Goal: Transaction & Acquisition: Purchase product/service

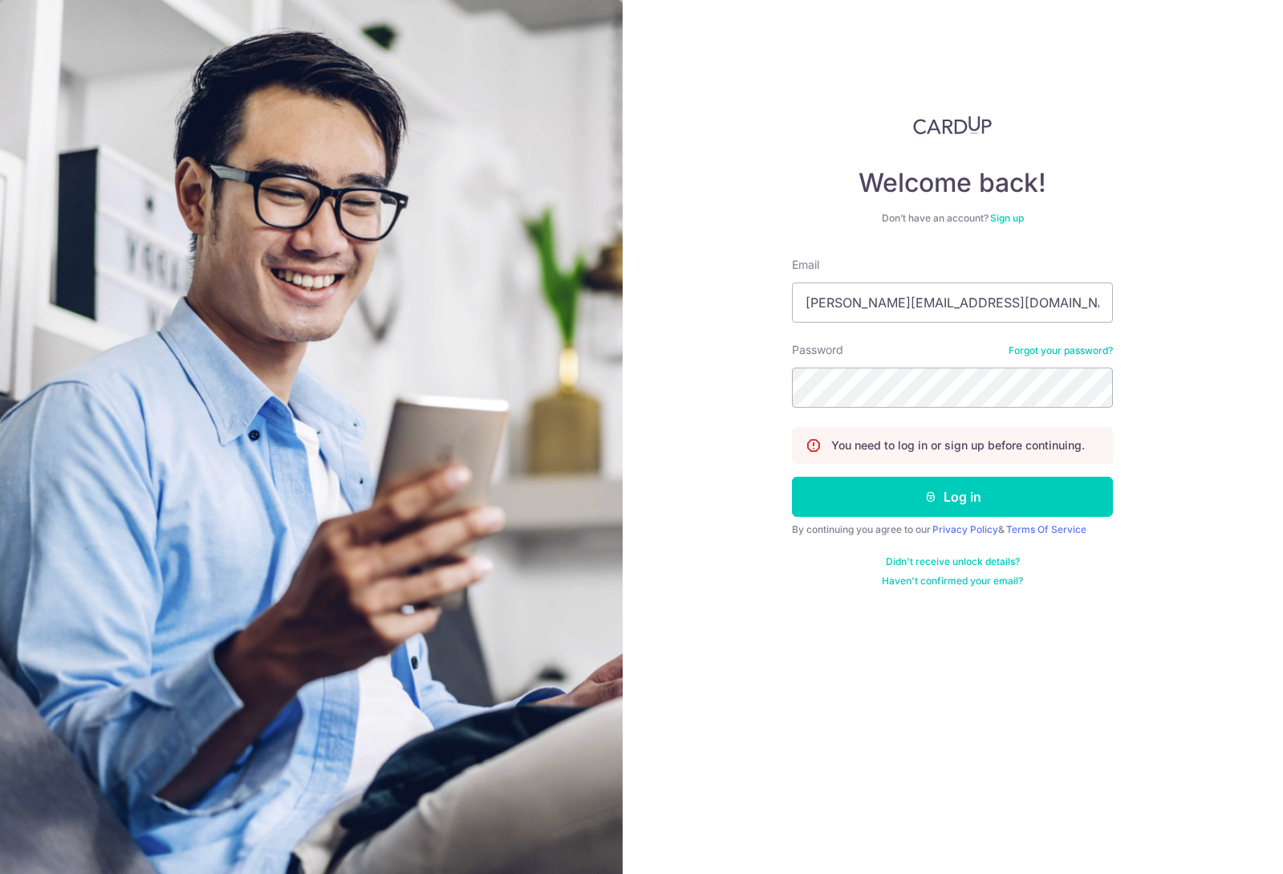
type input "sean+cardup@crowntpl.com"
click at [901, 506] on button "Log in" at bounding box center [952, 497] width 321 height 40
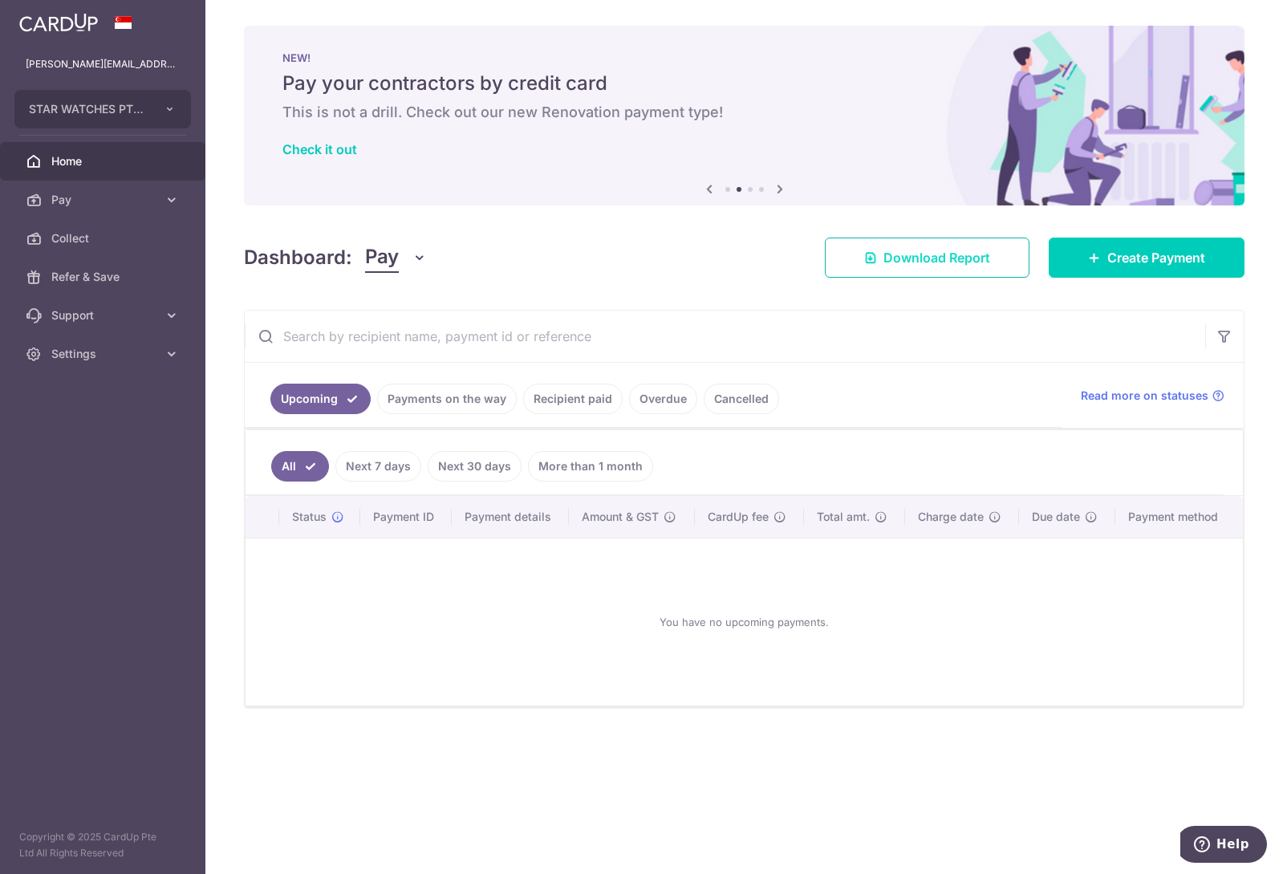
drag, startPoint x: 679, startPoint y: 322, endPoint x: 1024, endPoint y: 274, distance: 348.4
click at [679, 322] on input "text" at bounding box center [725, 336] width 961 height 51
click at [1162, 261] on span "Create Payment" at bounding box center [1156, 257] width 98 height 19
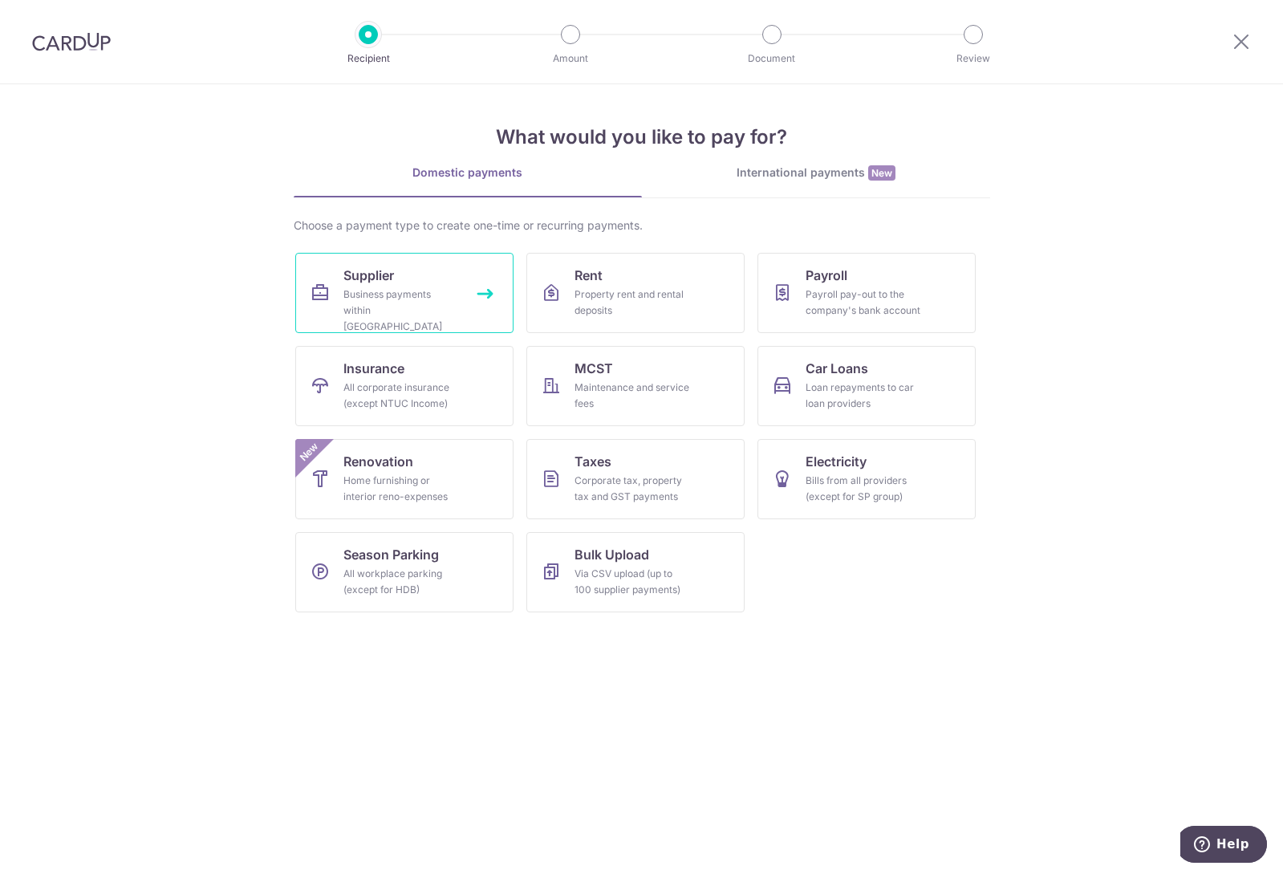
click at [469, 307] on link "Supplier Business payments within Singapore" at bounding box center [404, 293] width 218 height 80
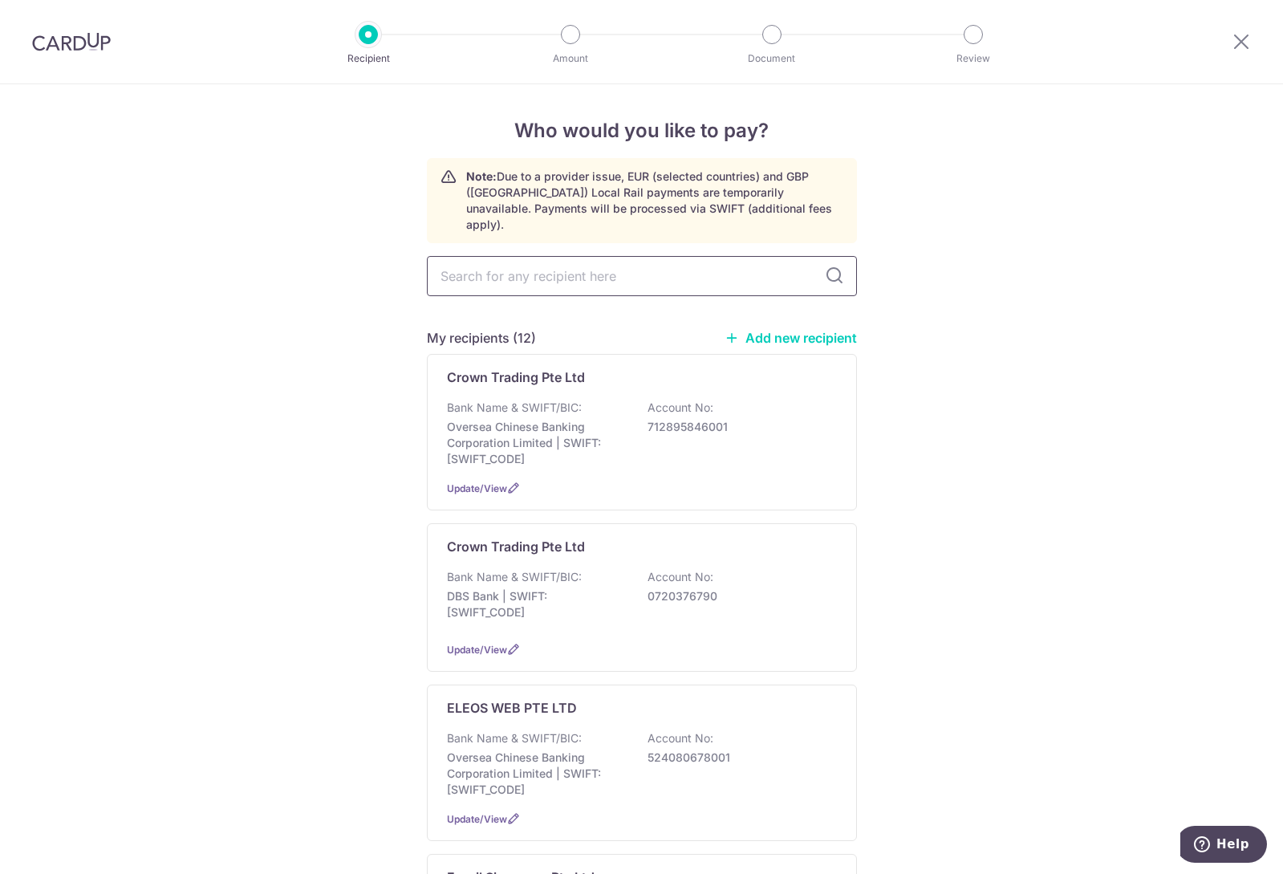
click at [585, 258] on input "text" at bounding box center [642, 276] width 430 height 40
type input "thong sia"
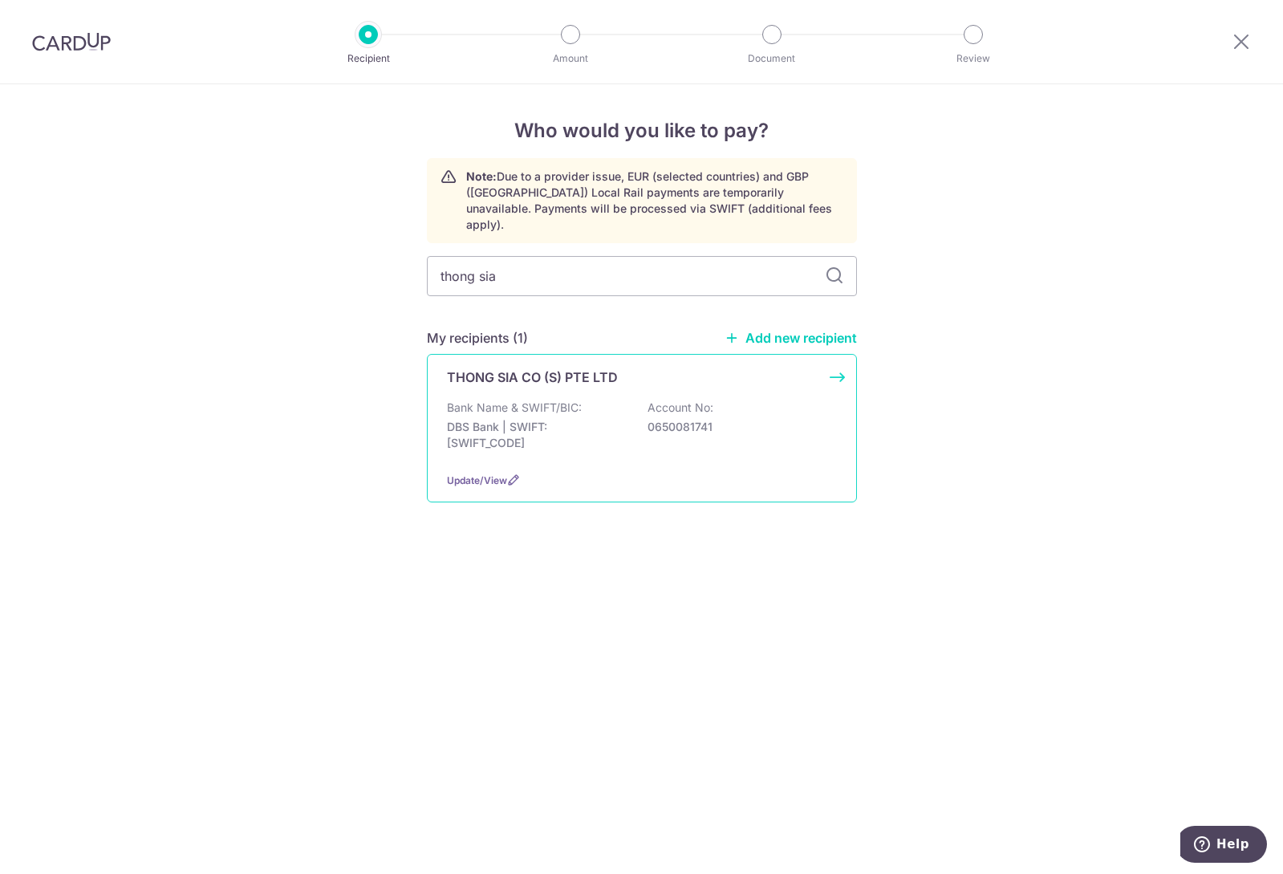
click at [553, 400] on p "Bank Name & SWIFT/BIC:" at bounding box center [514, 408] width 135 height 16
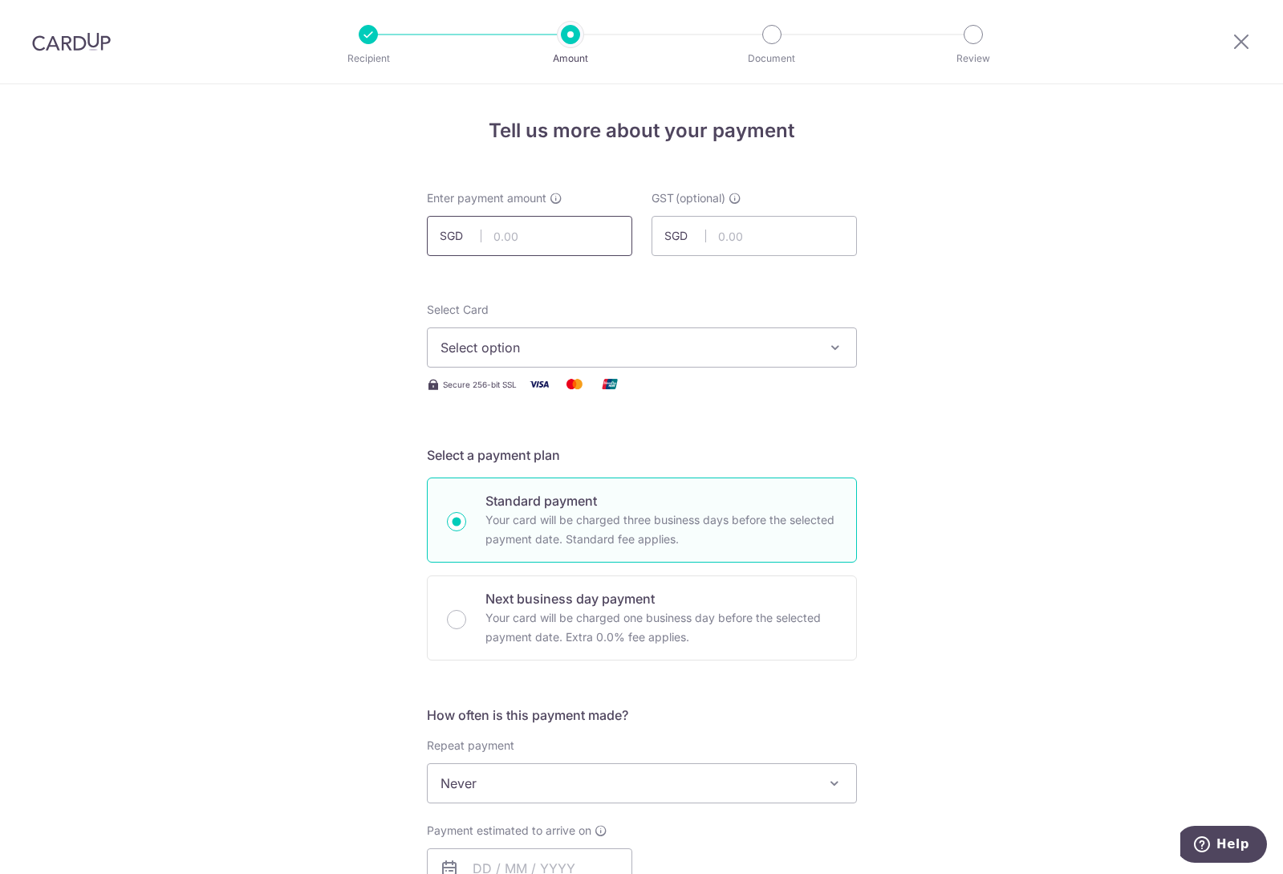
click at [540, 234] on input "text" at bounding box center [529, 236] width 205 height 40
type input "10,953.67"
click at [755, 342] on span "Select option" at bounding box center [628, 347] width 374 height 19
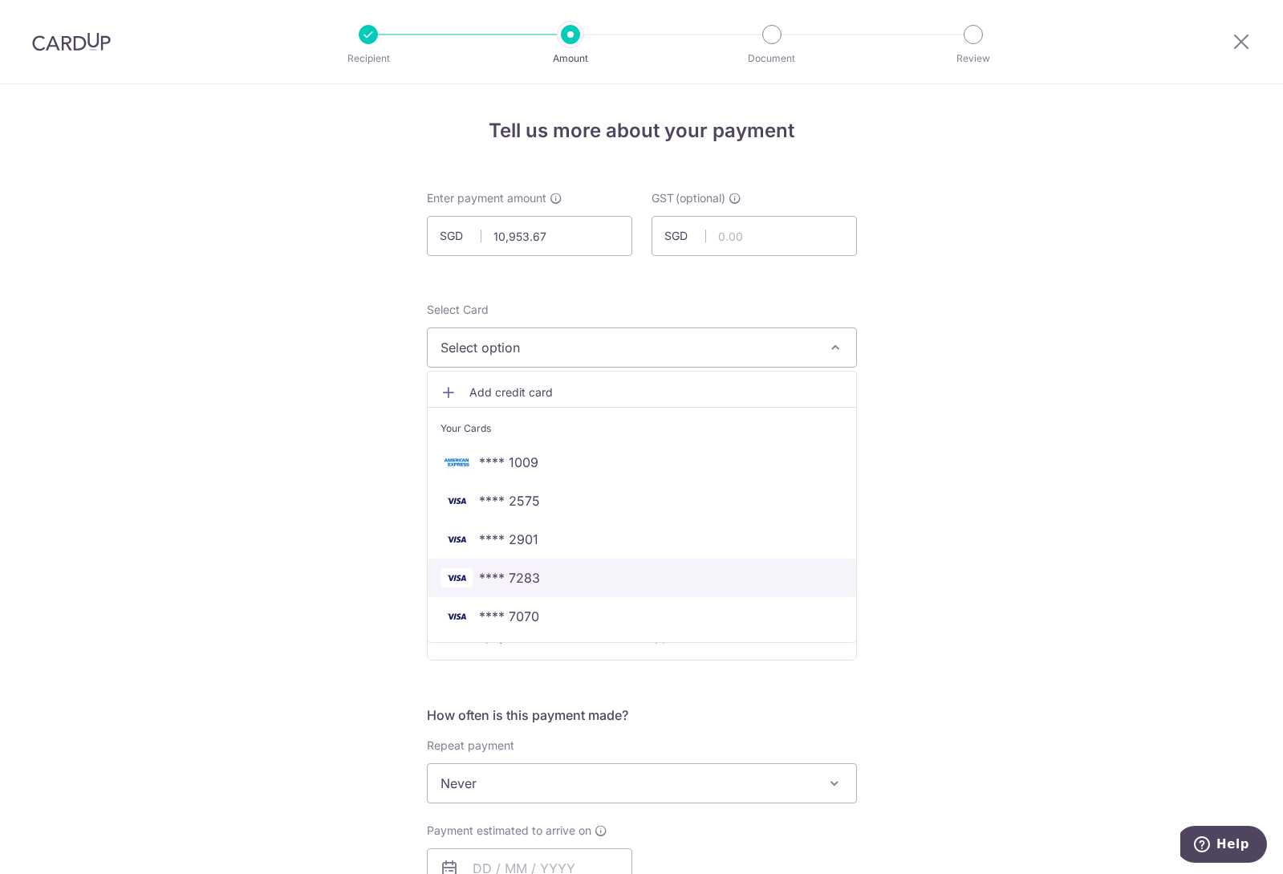
click at [575, 581] on span "**** 7283" at bounding box center [642, 577] width 403 height 19
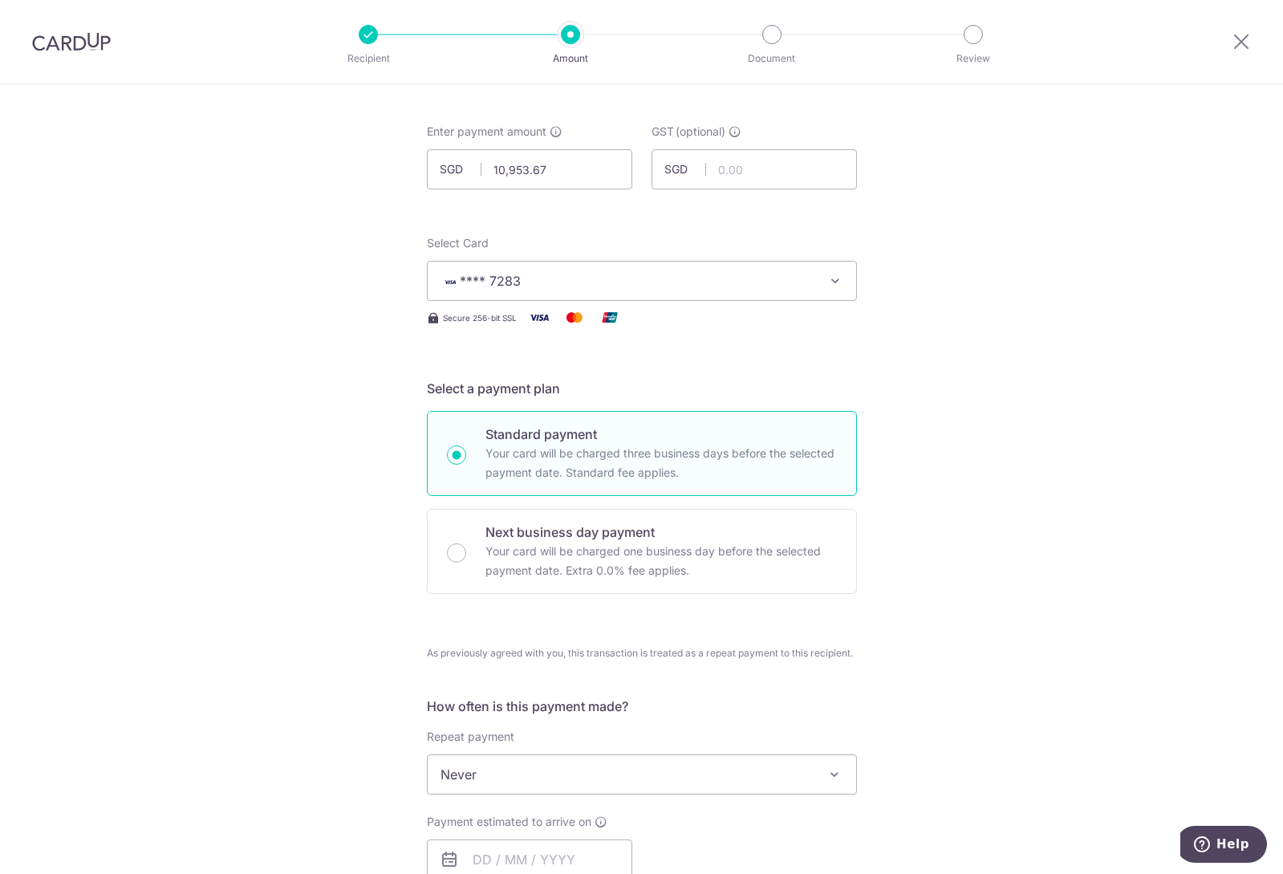
scroll to position [321, 0]
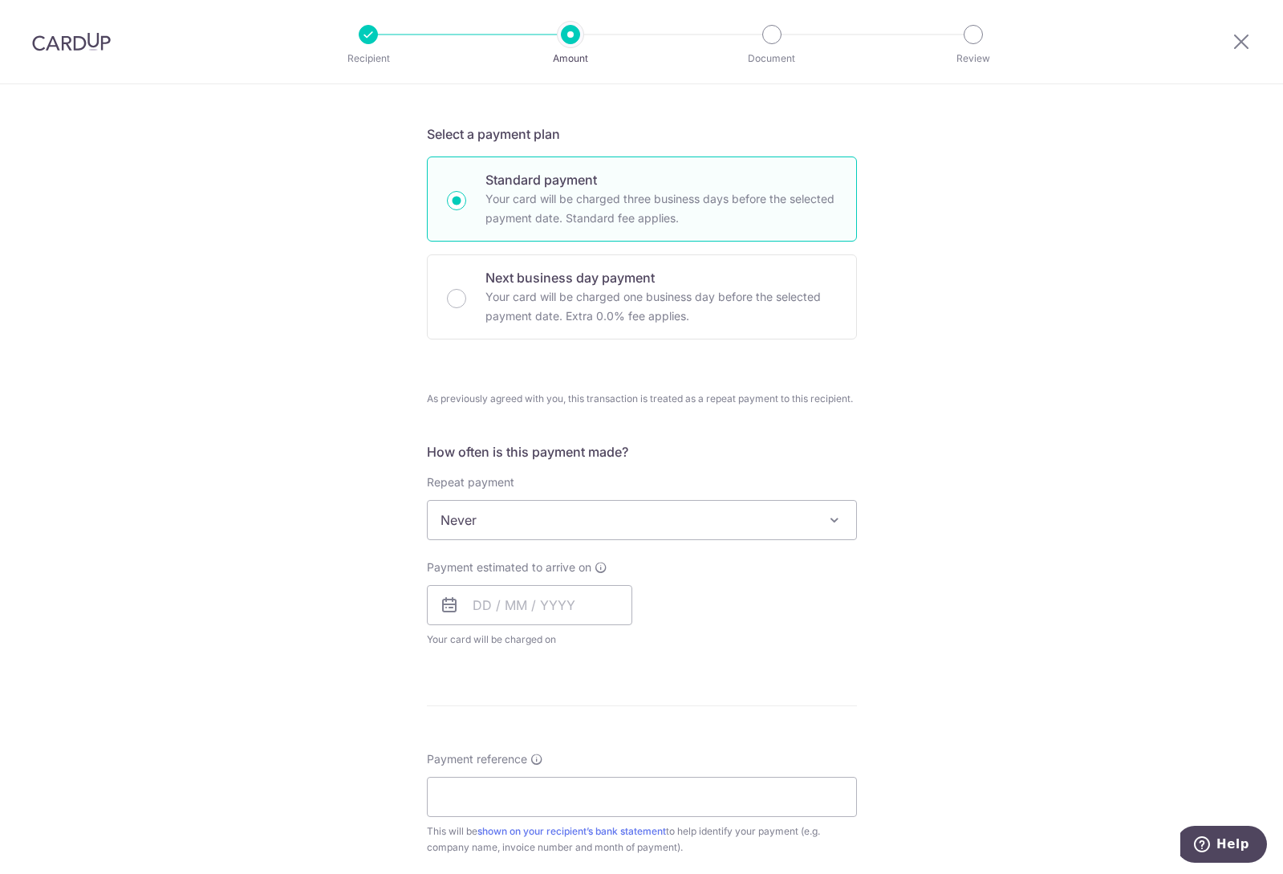
click at [587, 275] on p "Next business day payment" at bounding box center [662, 277] width 352 height 19
click at [466, 289] on input "Next business day payment Your card will be charged one business day before the…" at bounding box center [456, 298] width 19 height 19
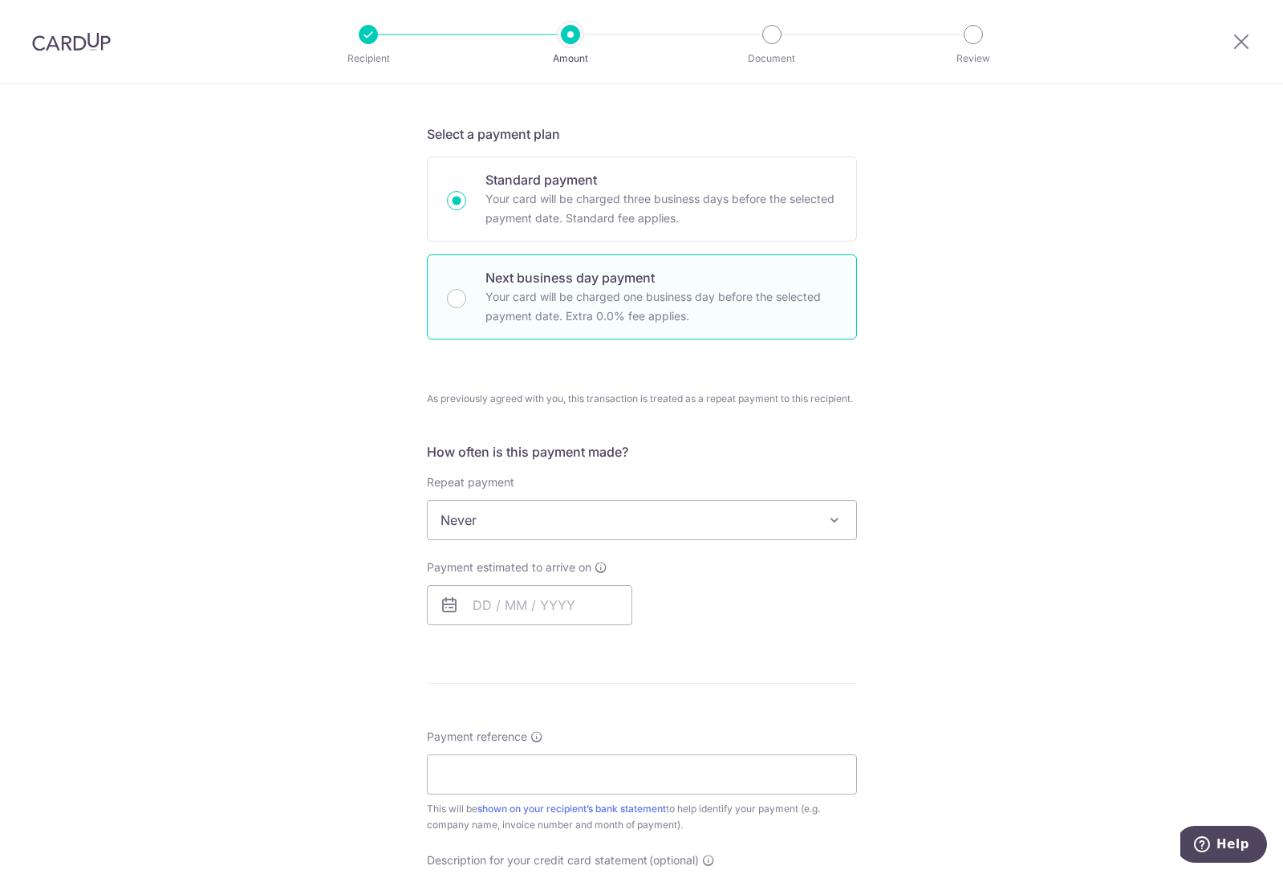
radio input "false"
radio input "true"
click at [530, 613] on input "text" at bounding box center [529, 605] width 205 height 40
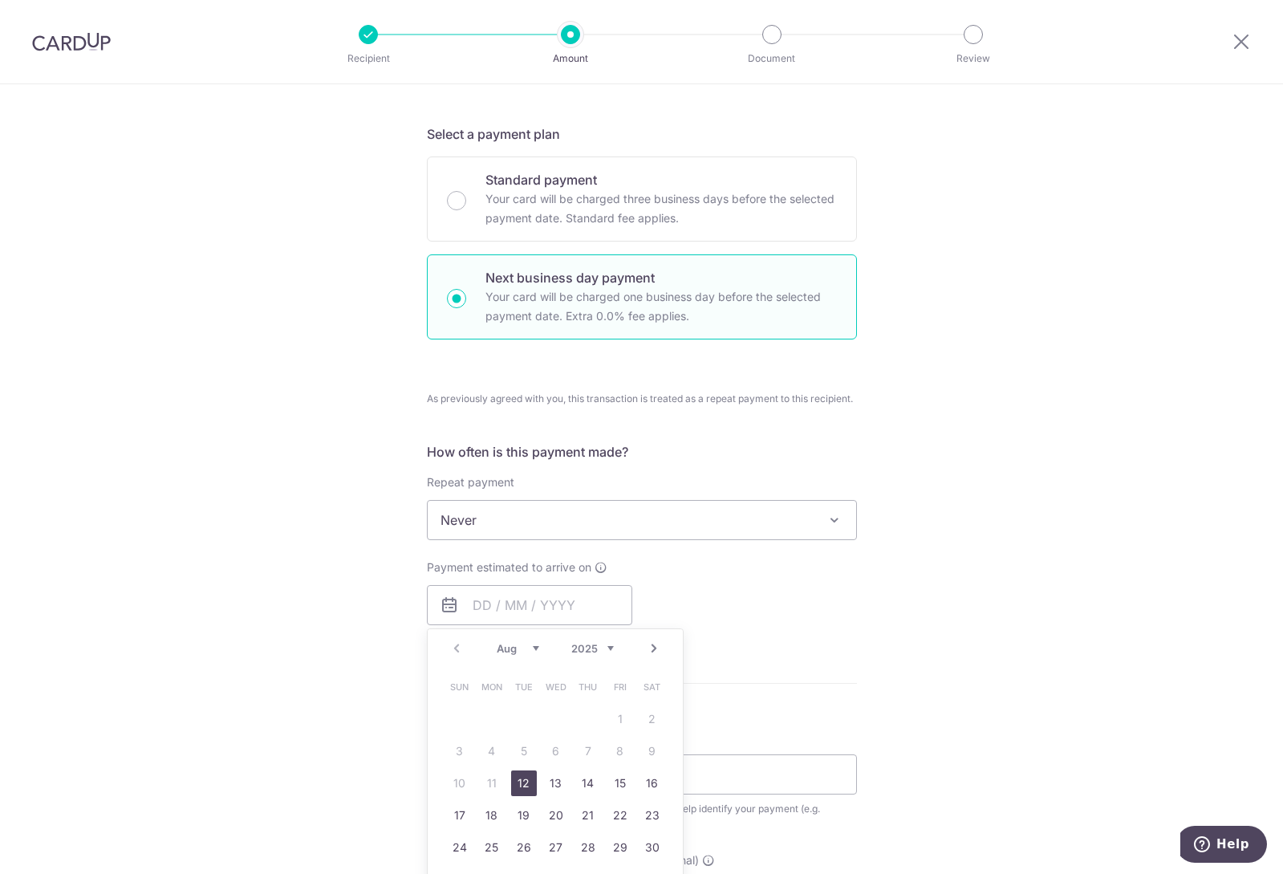
click at [523, 782] on link "12" at bounding box center [524, 783] width 26 height 26
type input "12/08/2025"
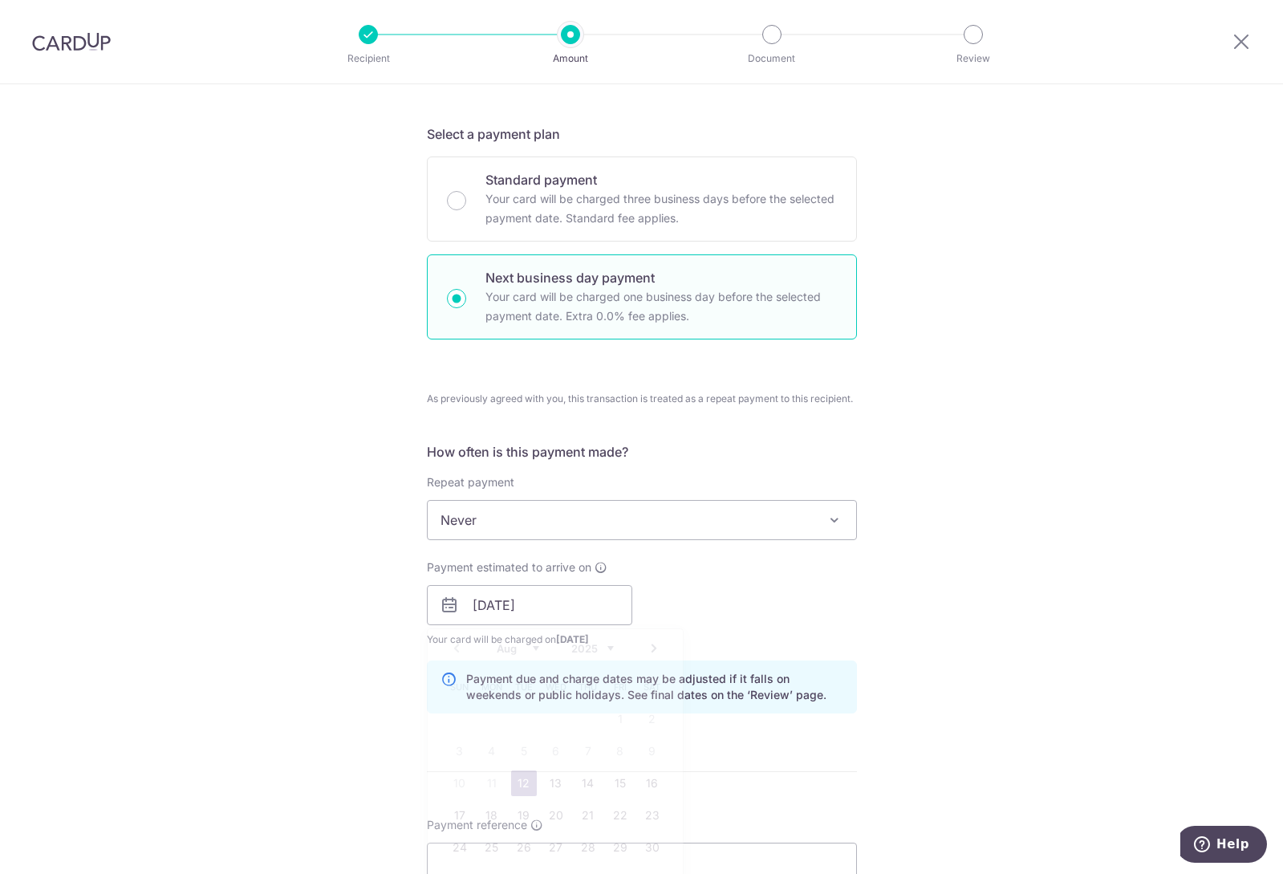
click at [942, 561] on div "Tell us more about your payment Enter payment amount SGD 10,953.67 10953.67 GST…" at bounding box center [641, 643] width 1283 height 1761
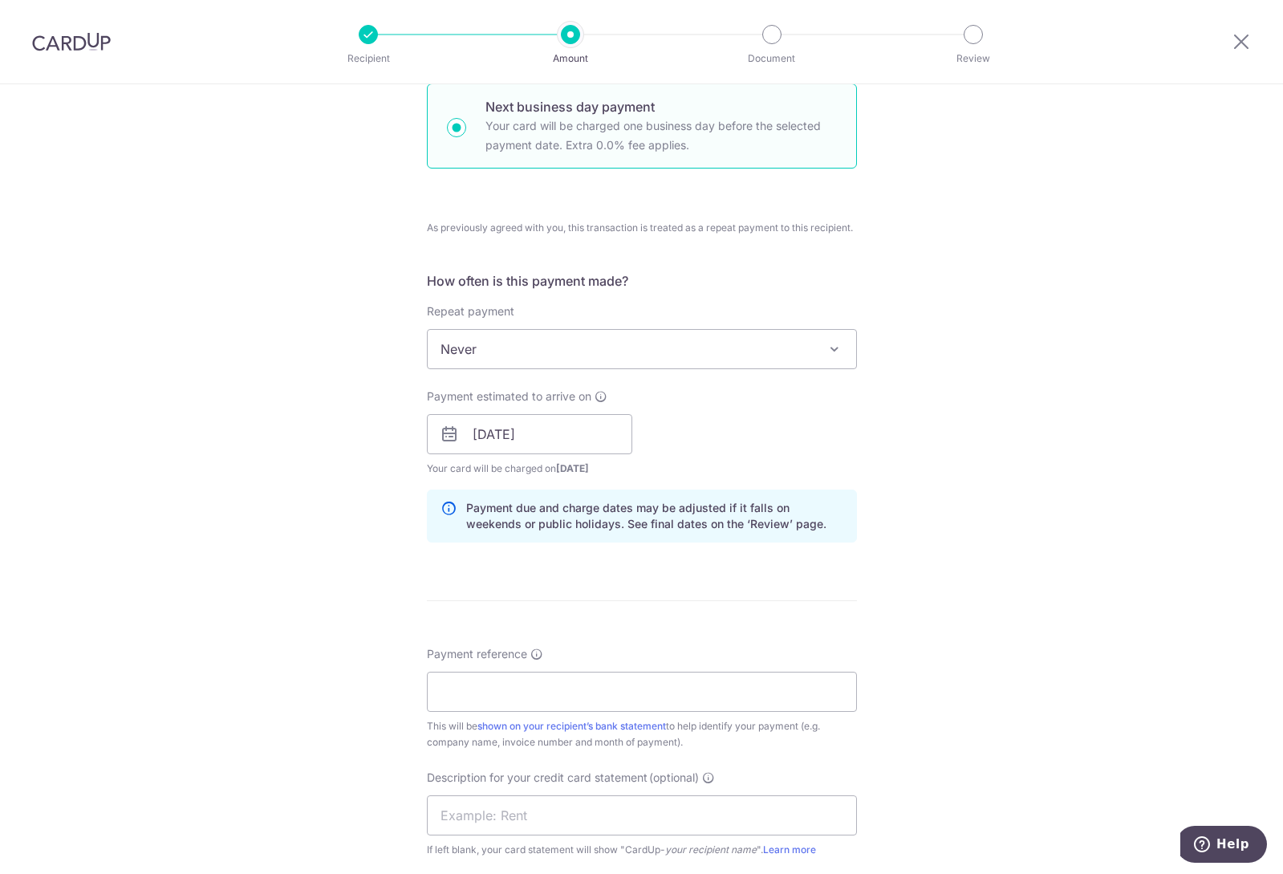
scroll to position [722, 0]
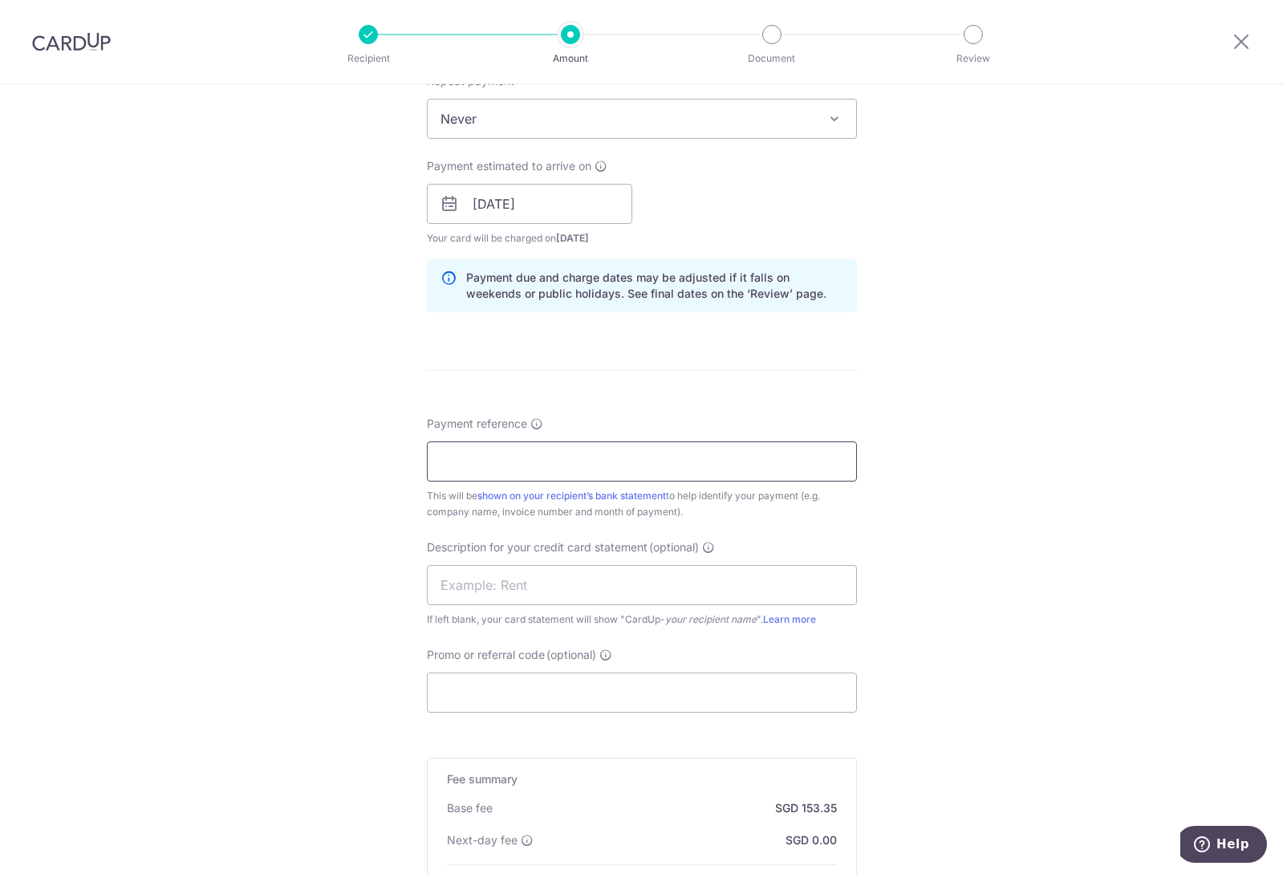
click at [600, 462] on input "Payment reference" at bounding box center [642, 461] width 430 height 40
type input "C"
type input "STAR WATCHES PTE LTD"
type input "CARDUPTS"
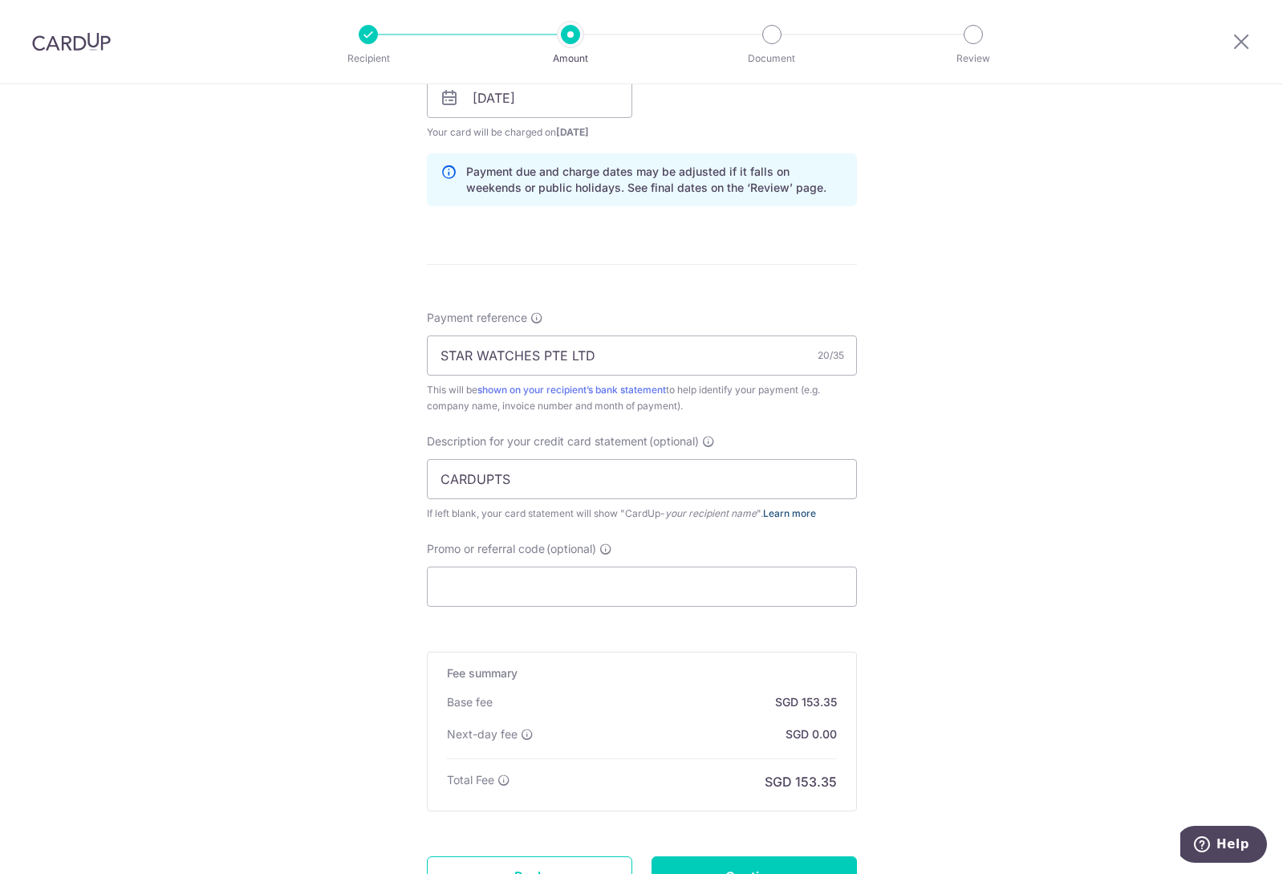
scroll to position [971, 0]
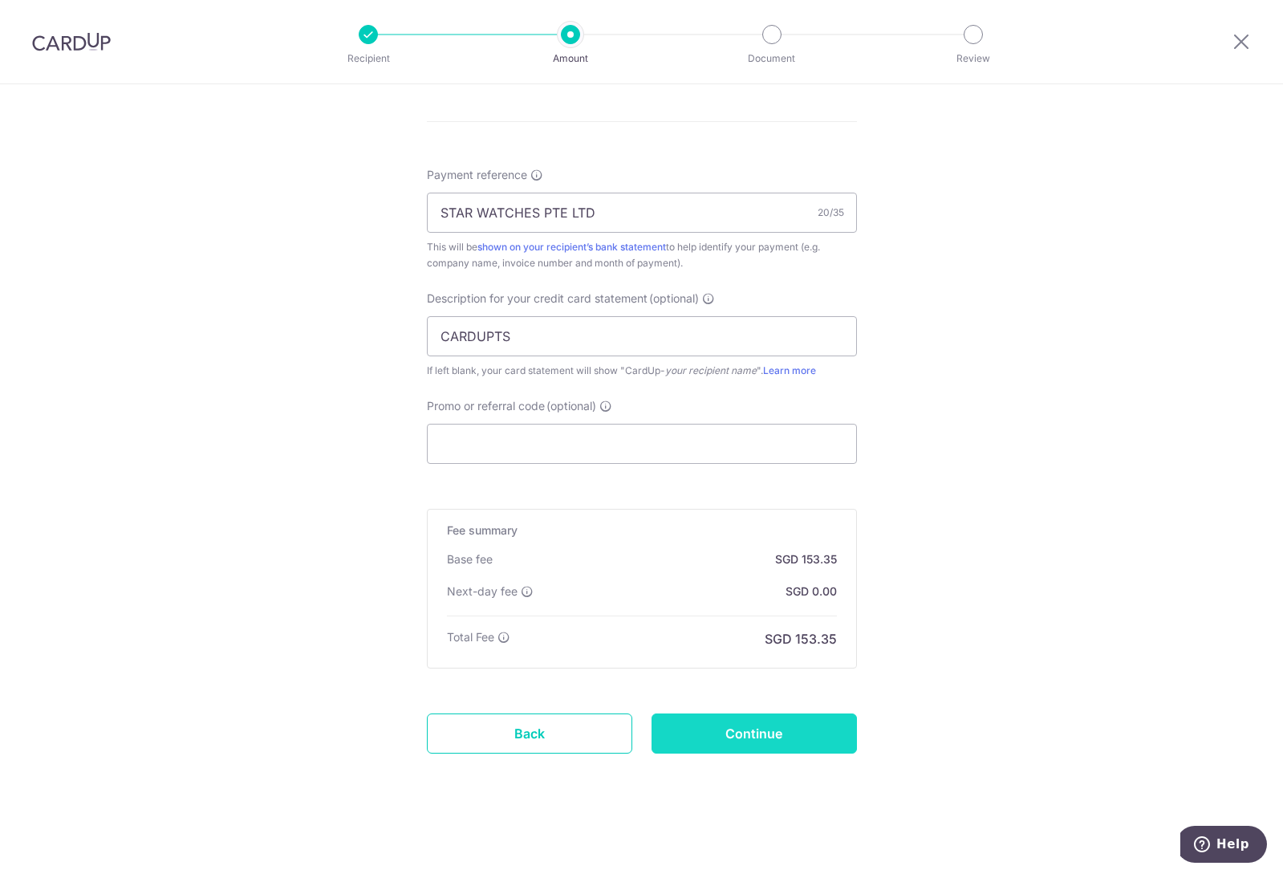
click at [770, 730] on input "Continue" at bounding box center [754, 733] width 205 height 40
type input "Create Schedule"
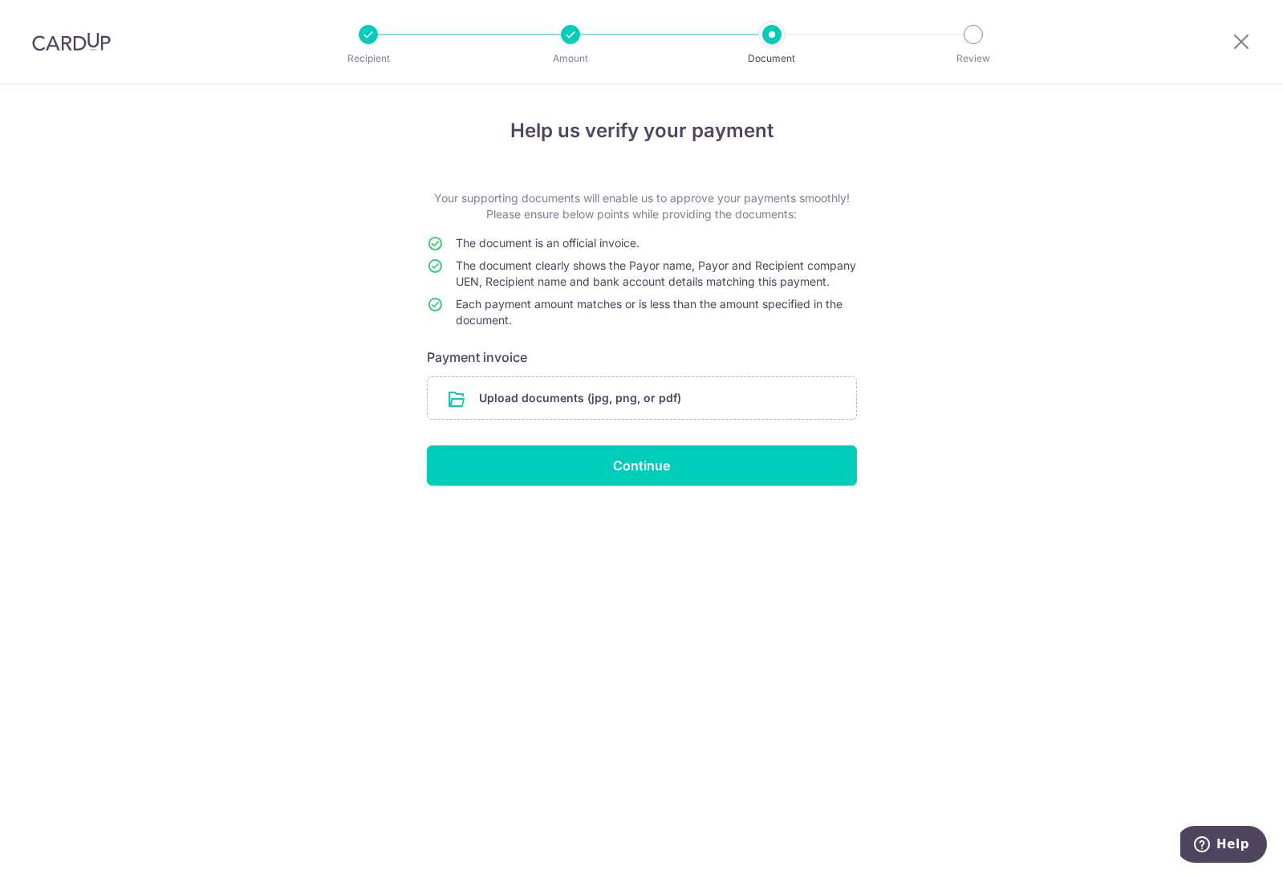
click at [738, 419] on input "file" at bounding box center [642, 398] width 429 height 42
click at [567, 416] on input "file" at bounding box center [642, 398] width 429 height 42
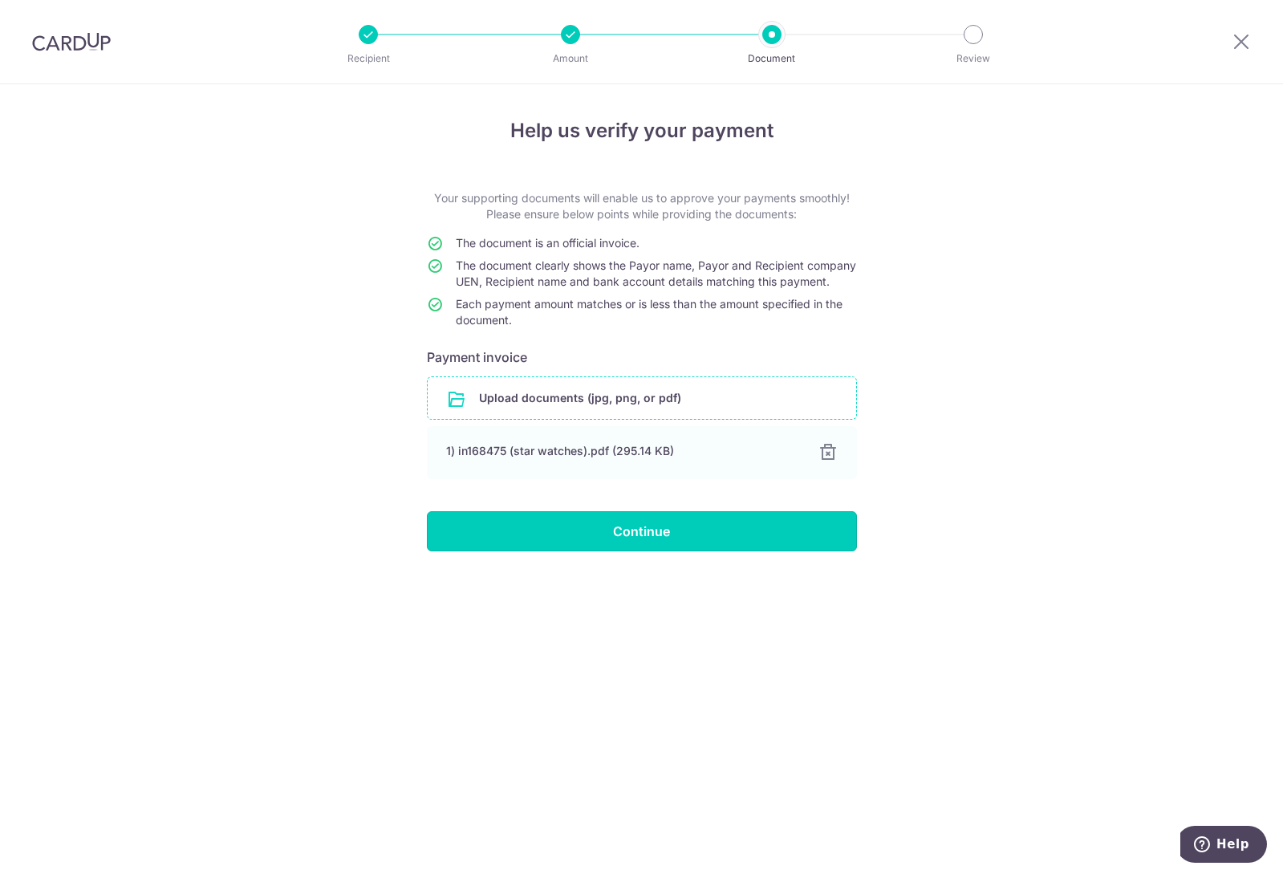
click at [645, 541] on input "Continue" at bounding box center [642, 531] width 430 height 40
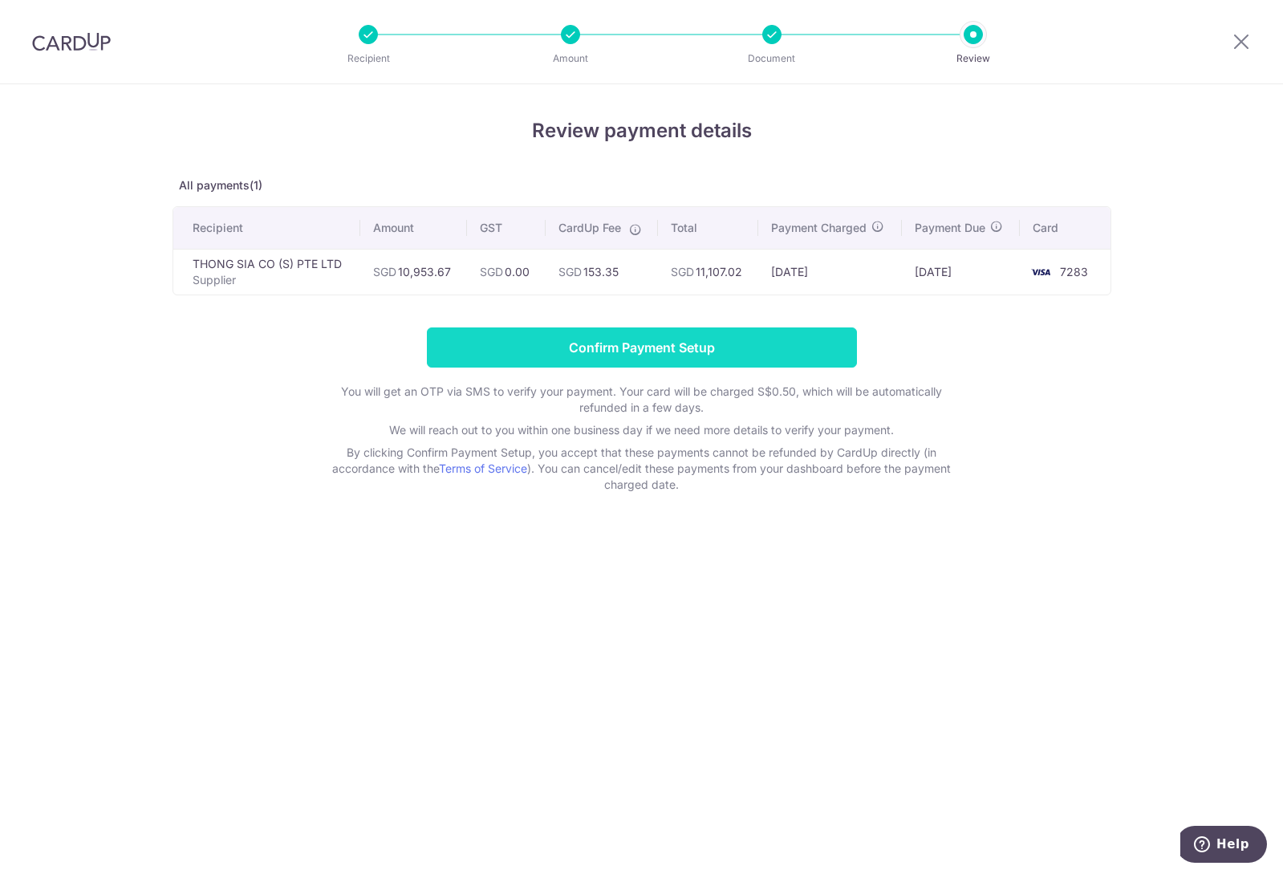
click at [786, 332] on input "Confirm Payment Setup" at bounding box center [642, 347] width 430 height 40
